Goal: Task Accomplishment & Management: Use online tool/utility

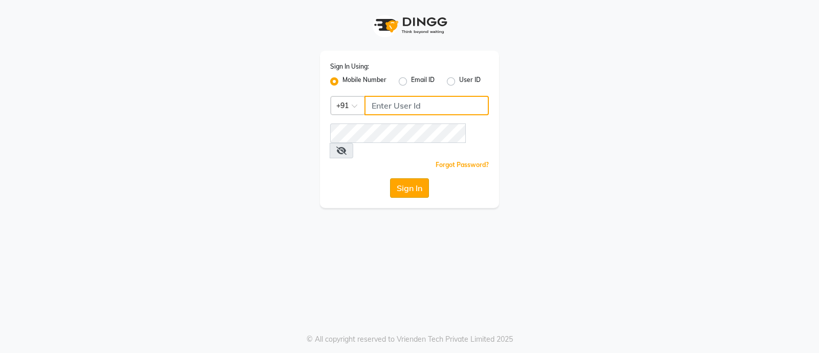
type input "9082749693"
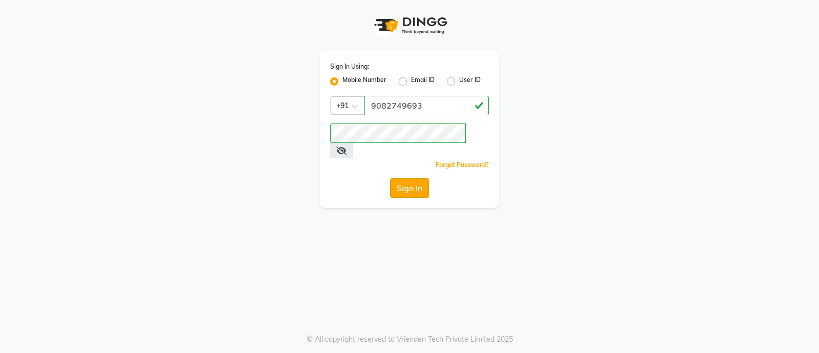
click at [405, 178] on button "Sign In" at bounding box center [409, 187] width 39 height 19
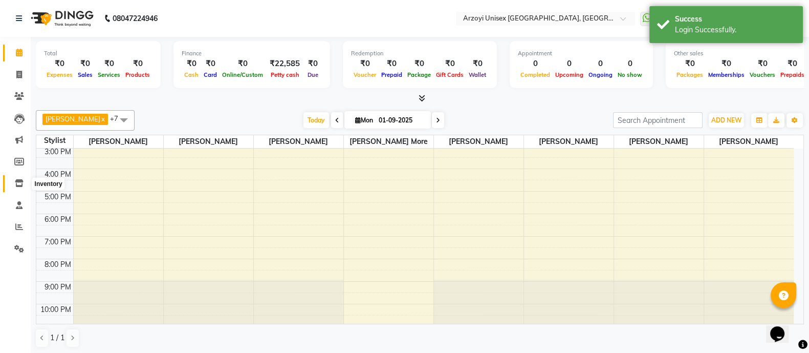
click at [20, 184] on icon at bounding box center [19, 183] width 9 height 8
select select
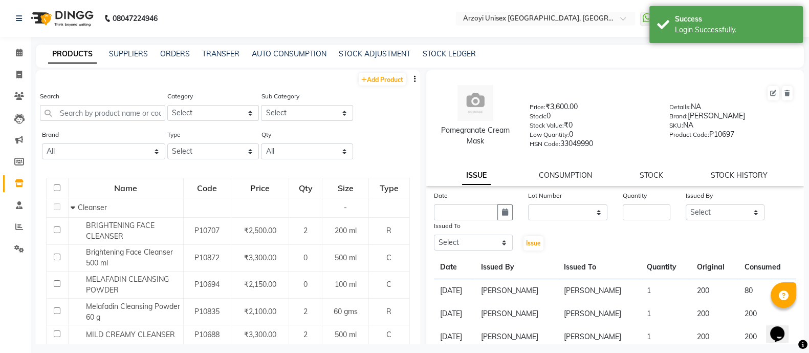
click at [414, 78] on icon "button" at bounding box center [415, 78] width 2 height 7
click at [385, 86] on div "EXPORT" at bounding box center [372, 85] width 33 height 13
